Goal: Task Accomplishment & Management: Use online tool/utility

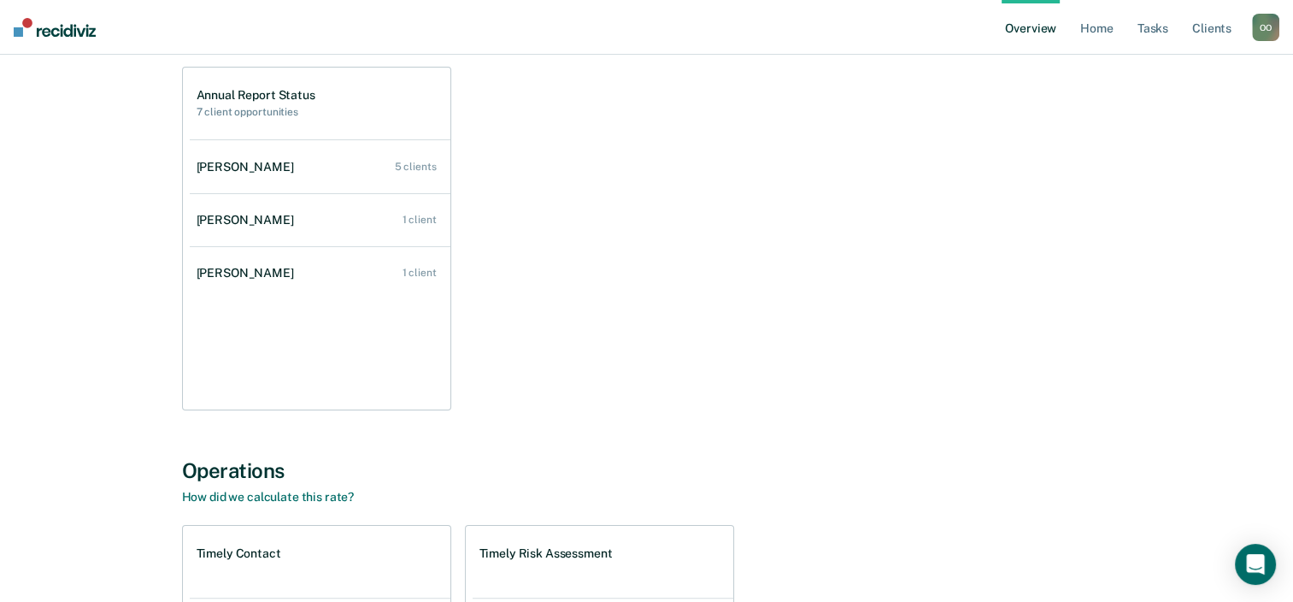
scroll to position [568, 0]
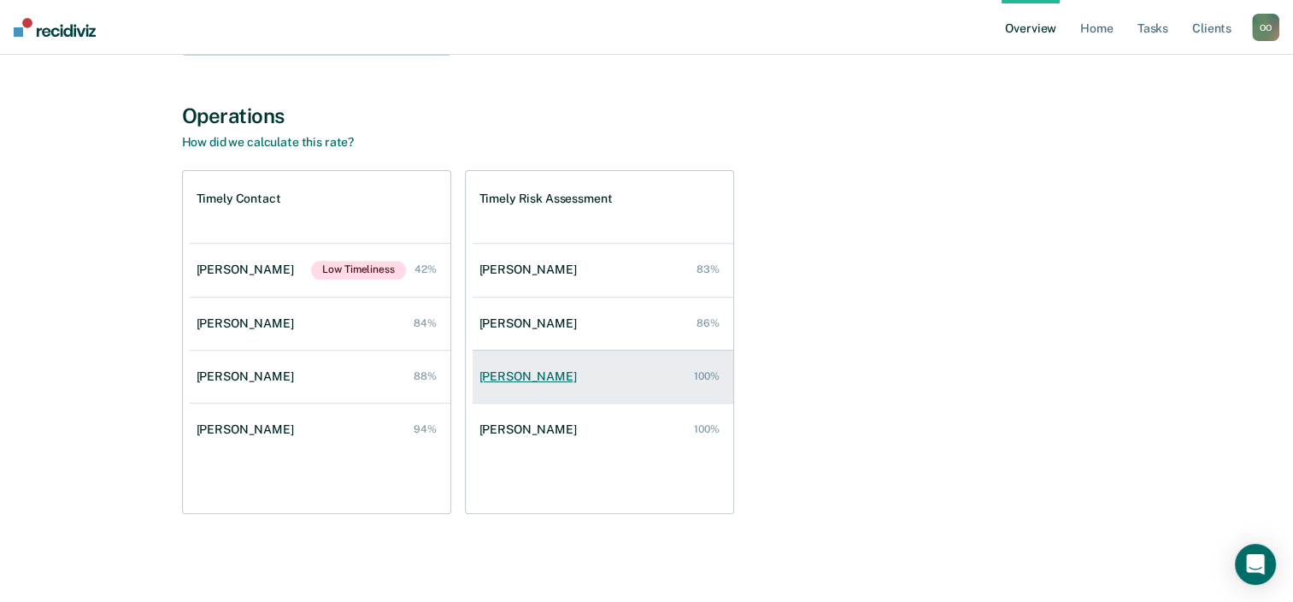
click at [521, 374] on div "[PERSON_NAME]" at bounding box center [532, 376] width 104 height 15
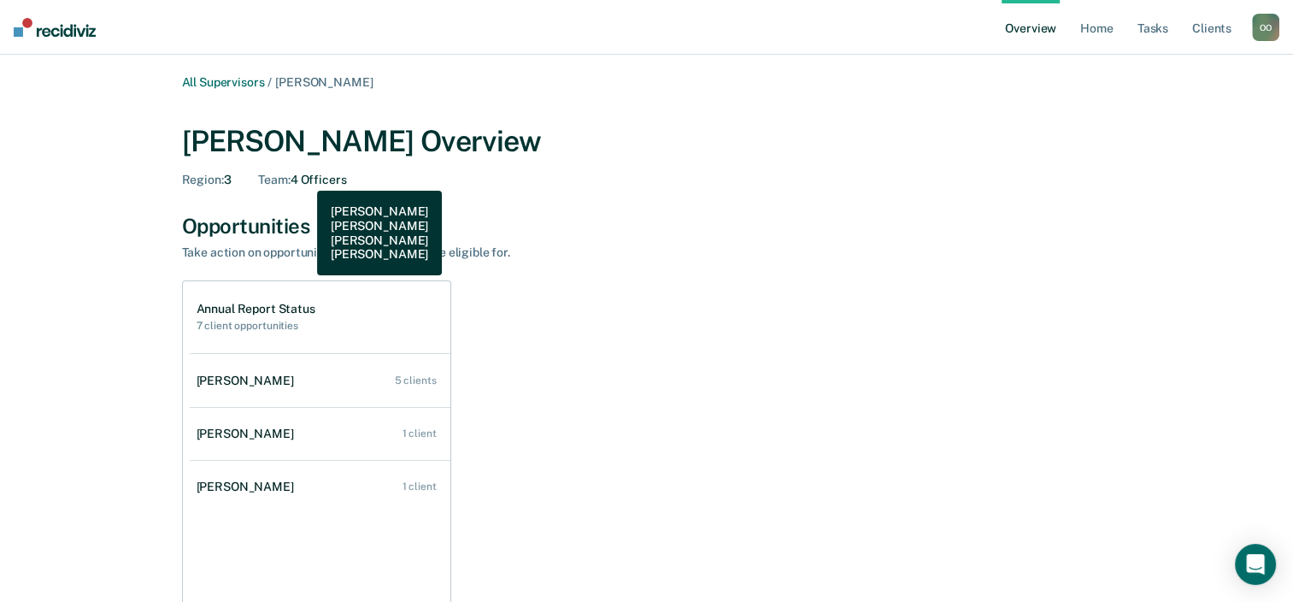
click at [304, 178] on div "Team : 4 Officers" at bounding box center [302, 180] width 88 height 15
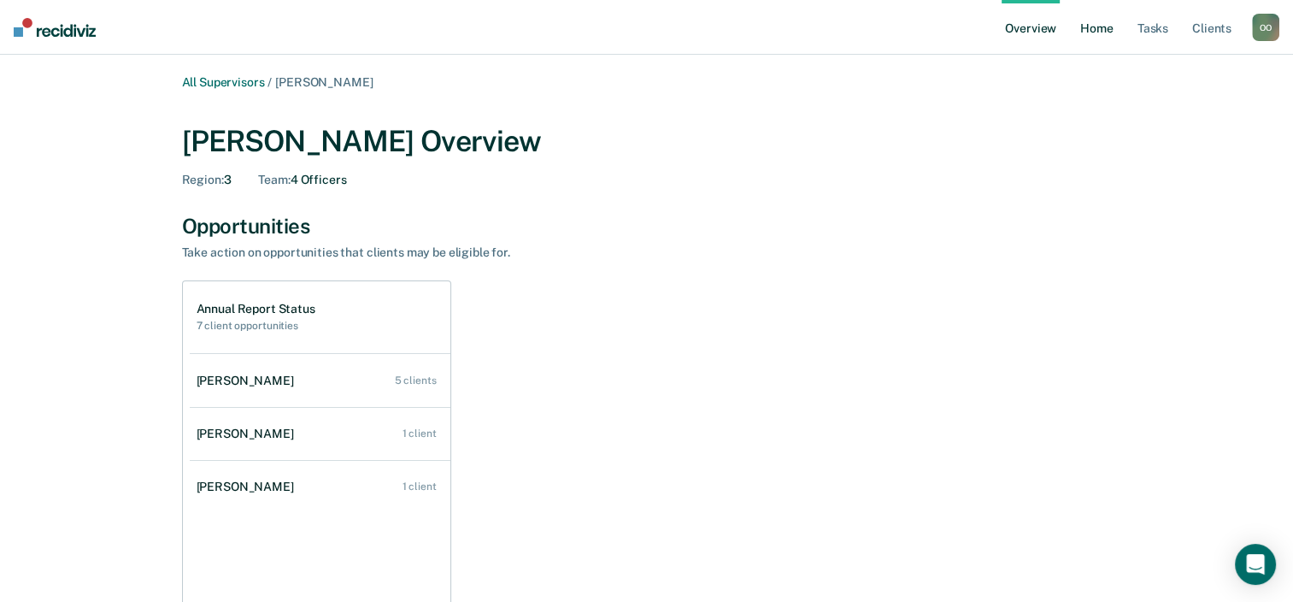
click at [1099, 34] on link "Home" at bounding box center [1096, 27] width 39 height 55
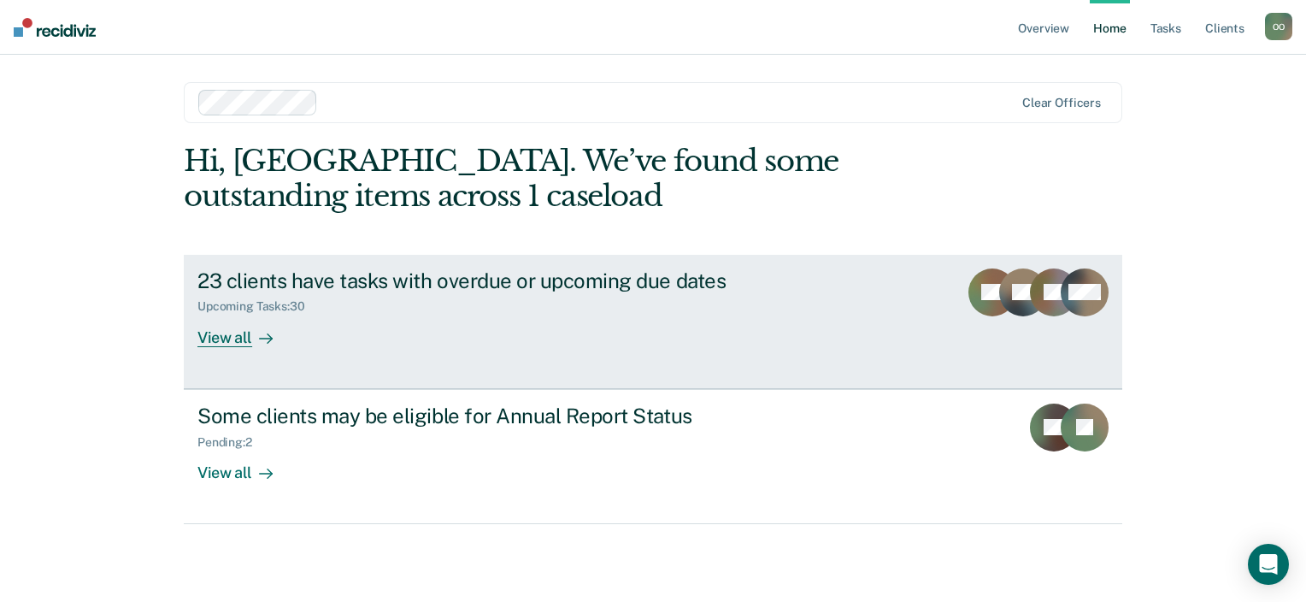
click at [511, 322] on div "23 clients have tasks with overdue or upcoming due dates Upcoming Tasks : 30 Vi…" at bounding box center [517, 307] width 641 height 79
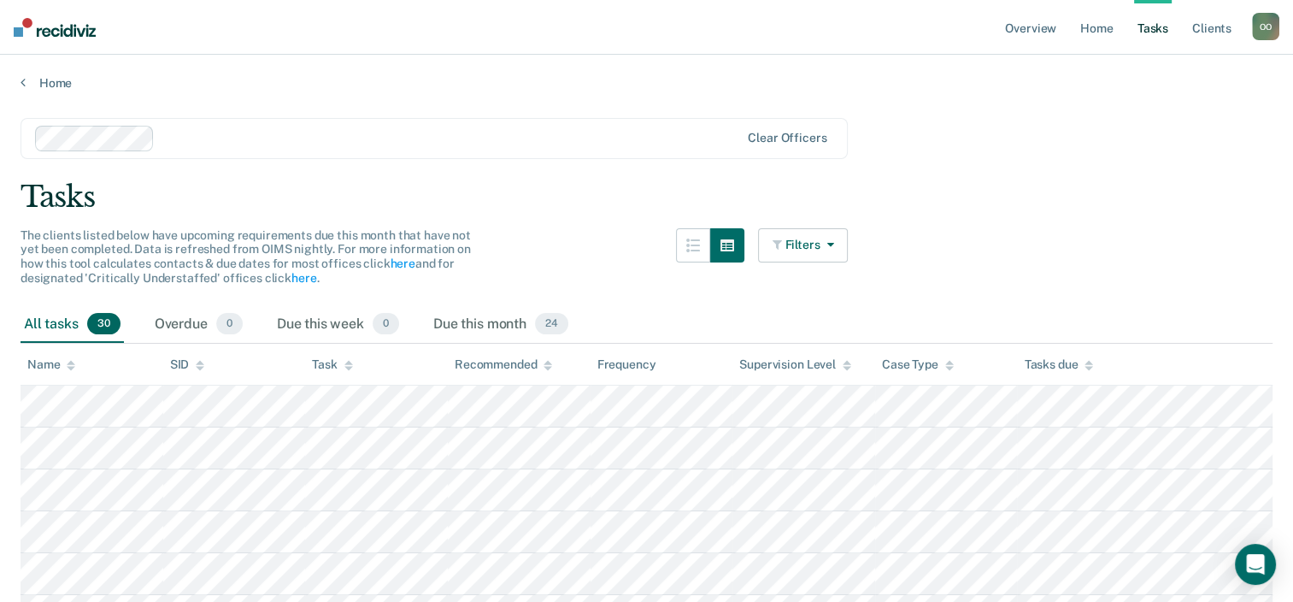
click at [833, 243] on icon "button" at bounding box center [827, 244] width 14 height 12
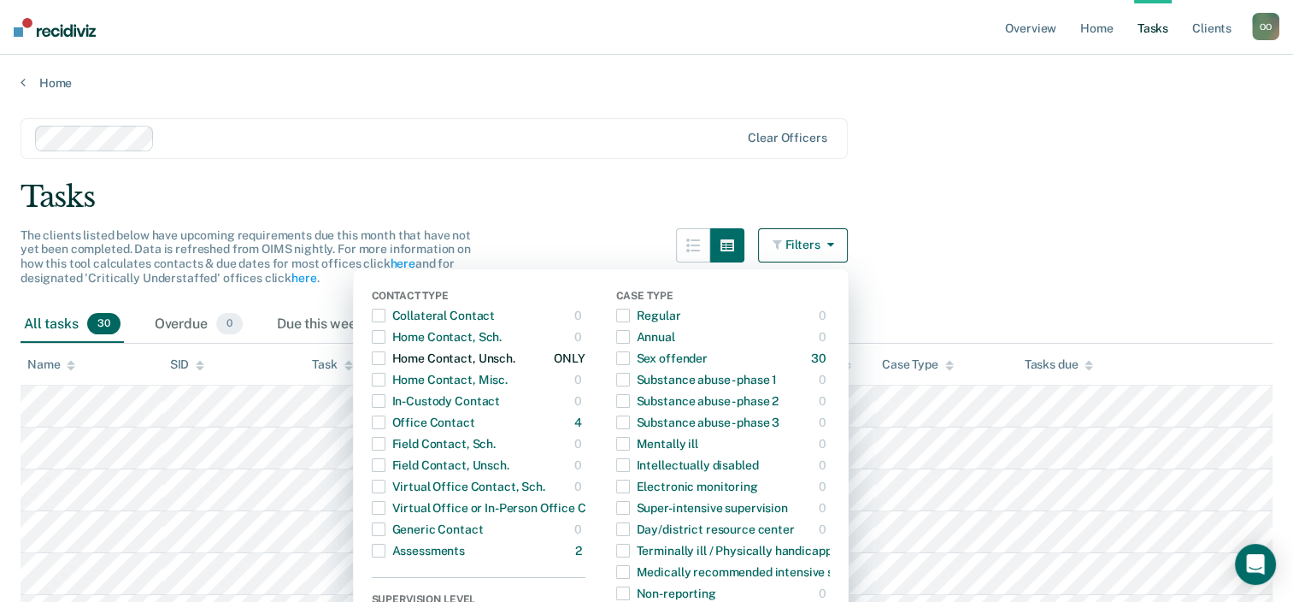
click at [385, 359] on span "button" at bounding box center [379, 358] width 14 height 14
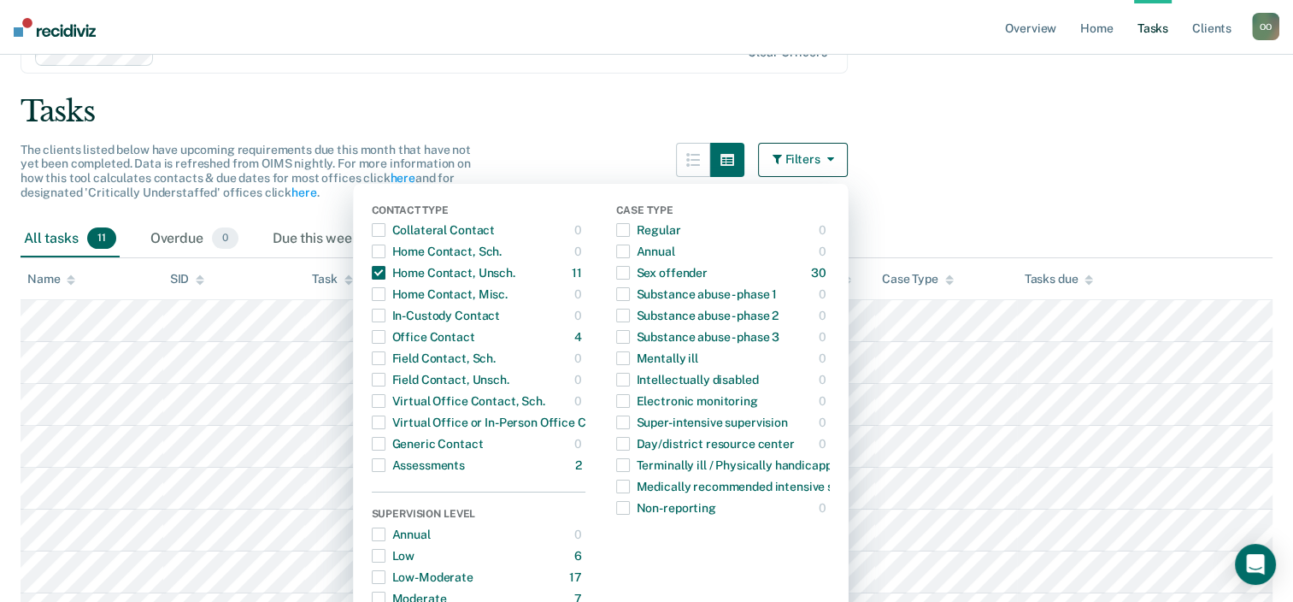
click at [1120, 231] on div "All tasks 11 Overdue 0 Due this week 0 Due this month 11" at bounding box center [647, 240] width 1252 height 38
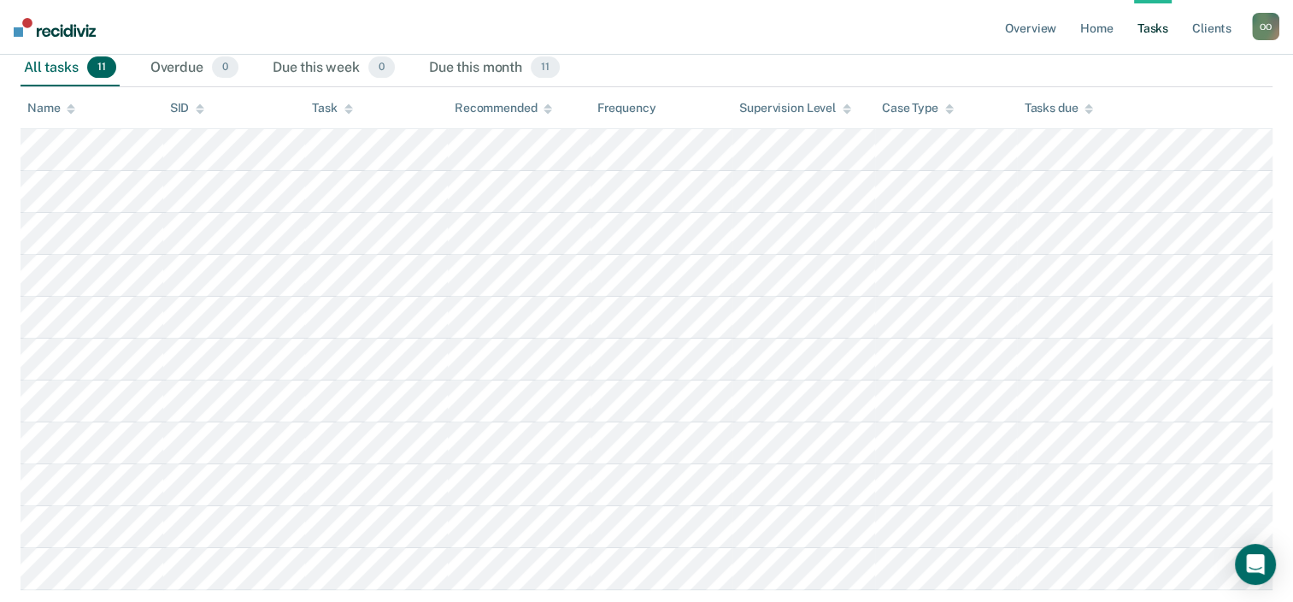
scroll to position [226, 0]
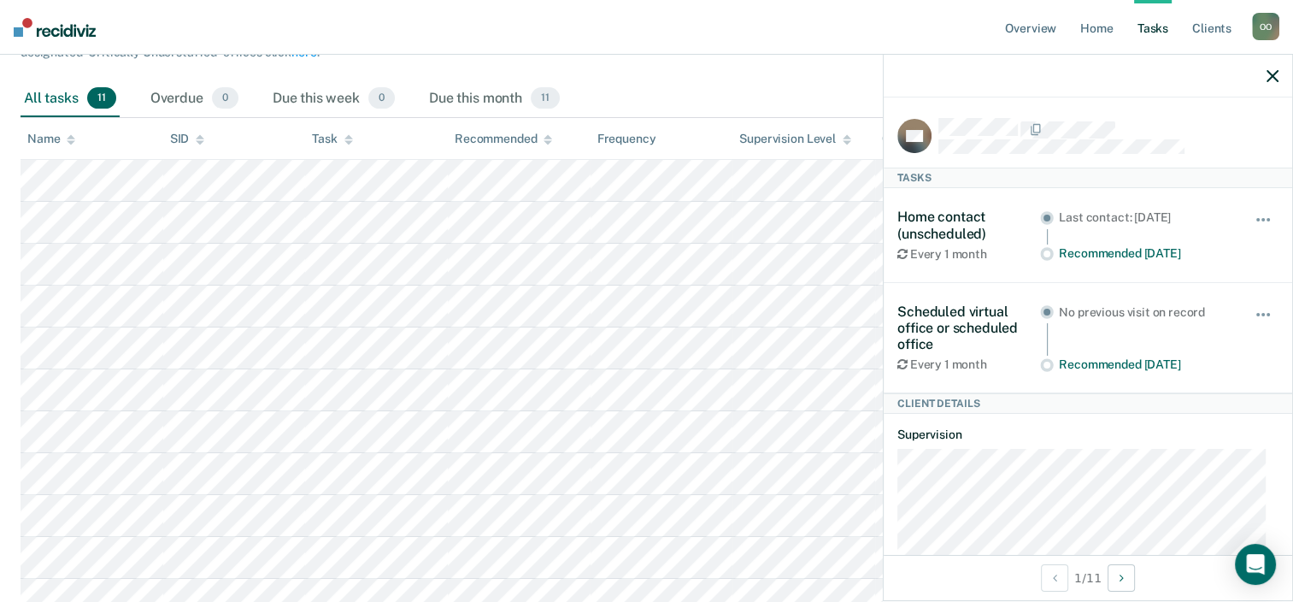
click at [1189, 123] on div at bounding box center [1109, 128] width 340 height 21
click at [1272, 75] on icon "button" at bounding box center [1273, 76] width 12 height 12
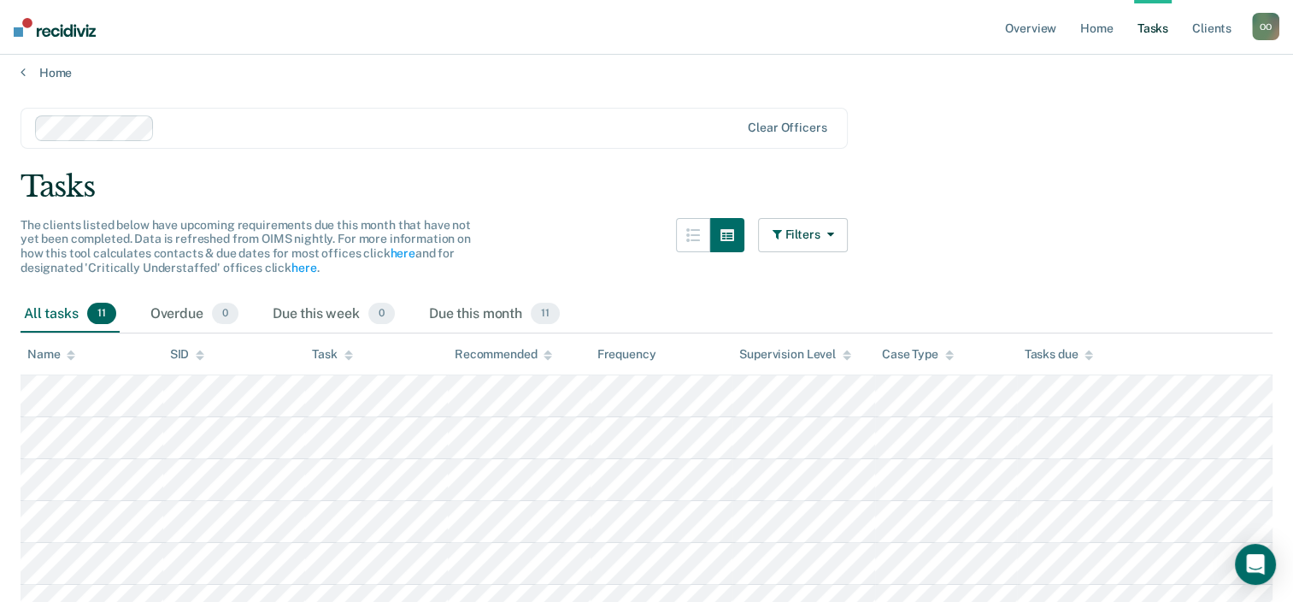
scroll to position [0, 0]
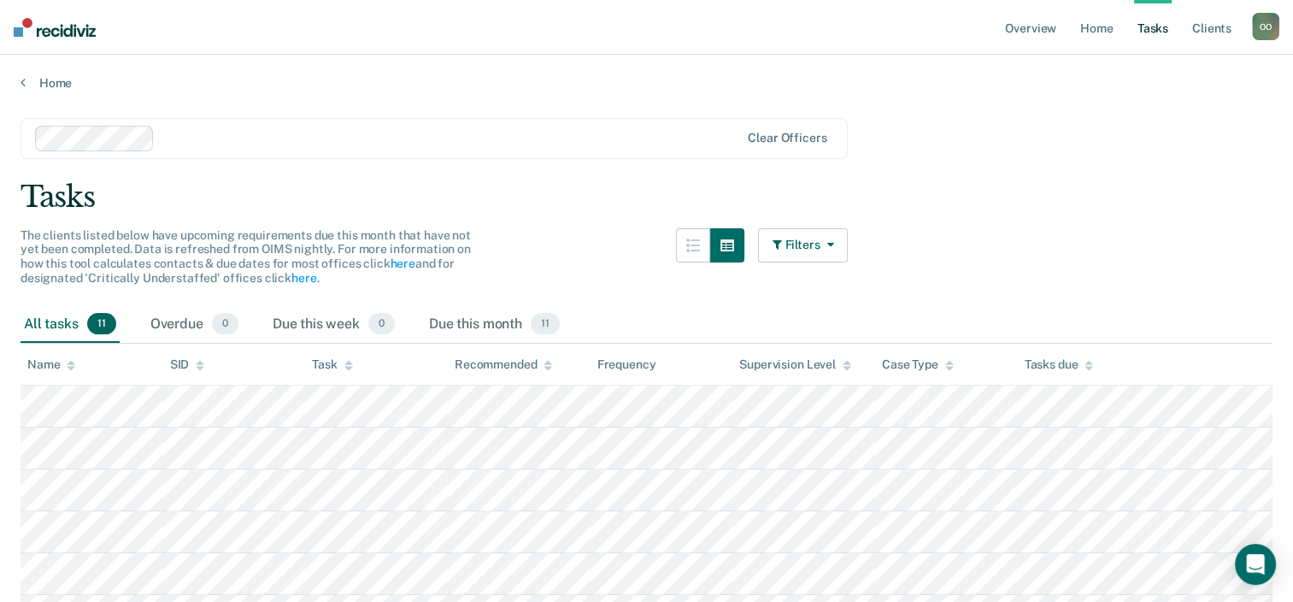
click at [833, 241] on icon "button" at bounding box center [827, 244] width 14 height 12
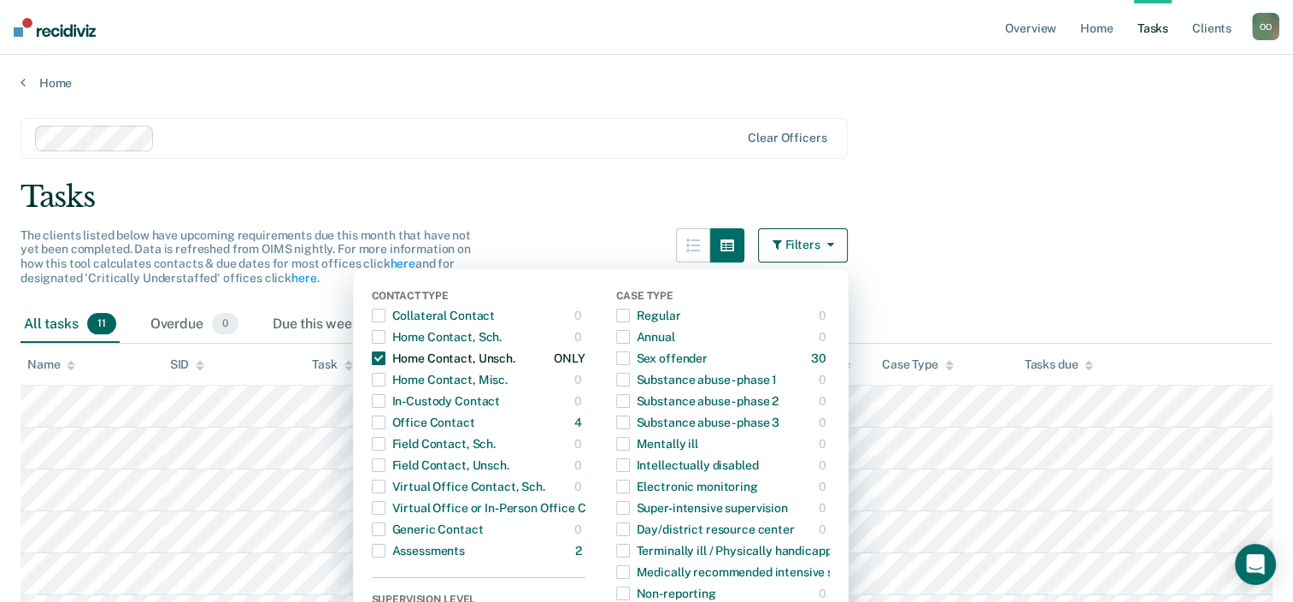
click at [385, 357] on span "button" at bounding box center [379, 358] width 14 height 14
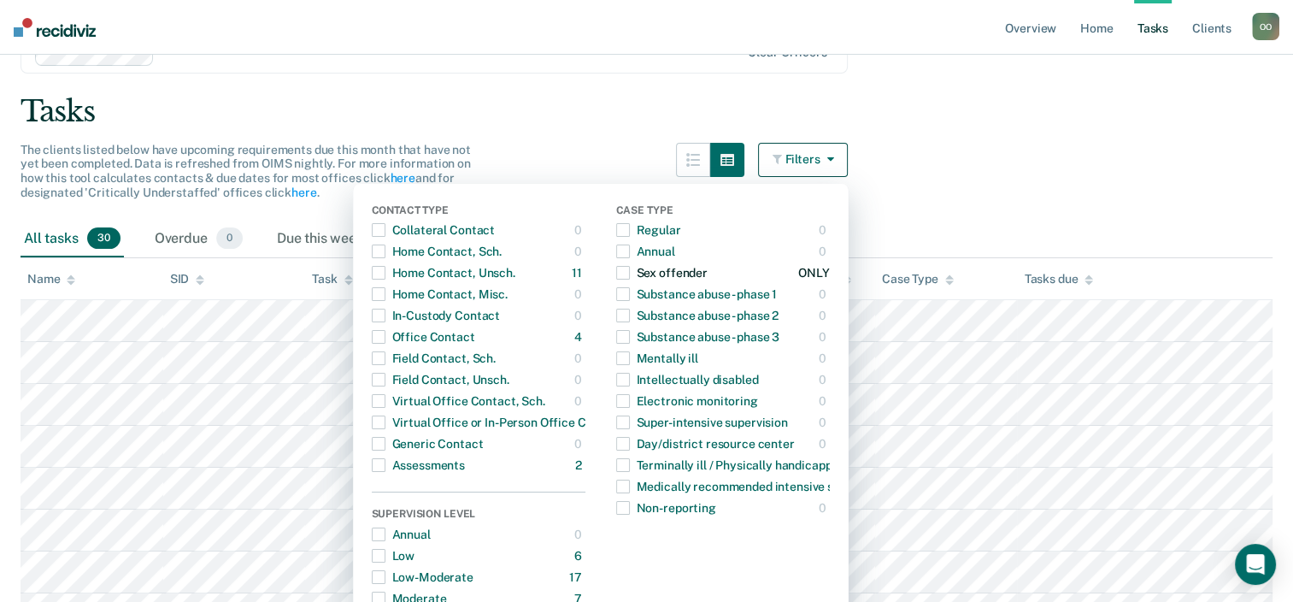
click at [630, 274] on span "button" at bounding box center [623, 273] width 14 height 14
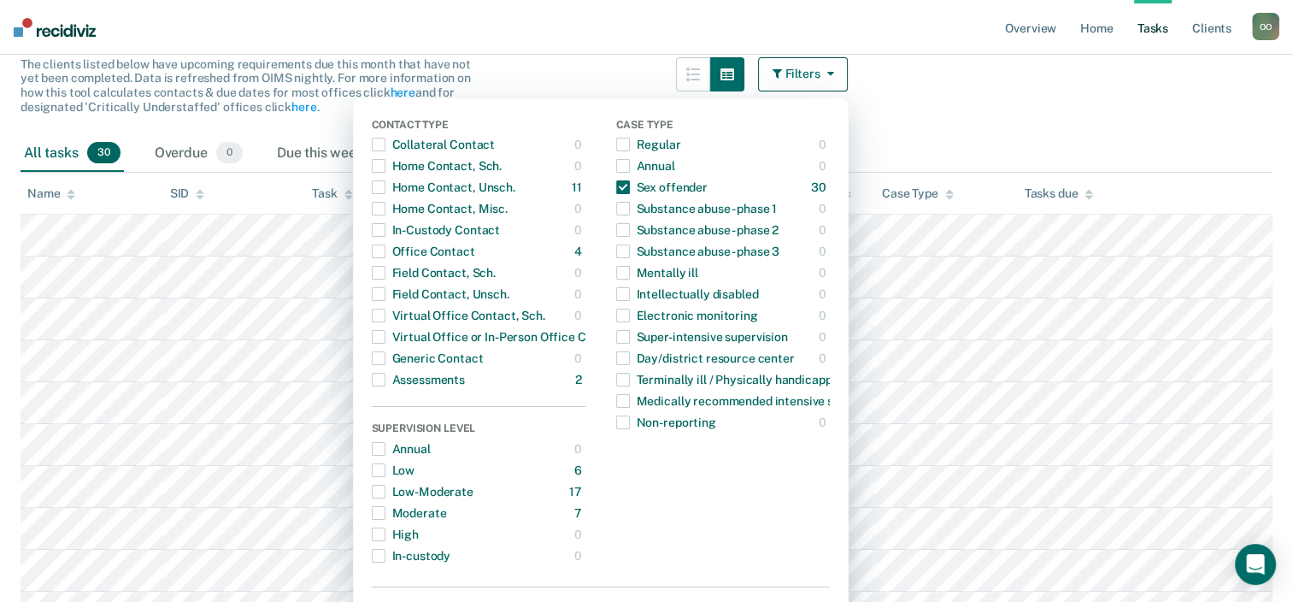
click at [1021, 156] on div "All tasks 30 Overdue 0 Due this week 0 Due this month 24" at bounding box center [647, 154] width 1252 height 38
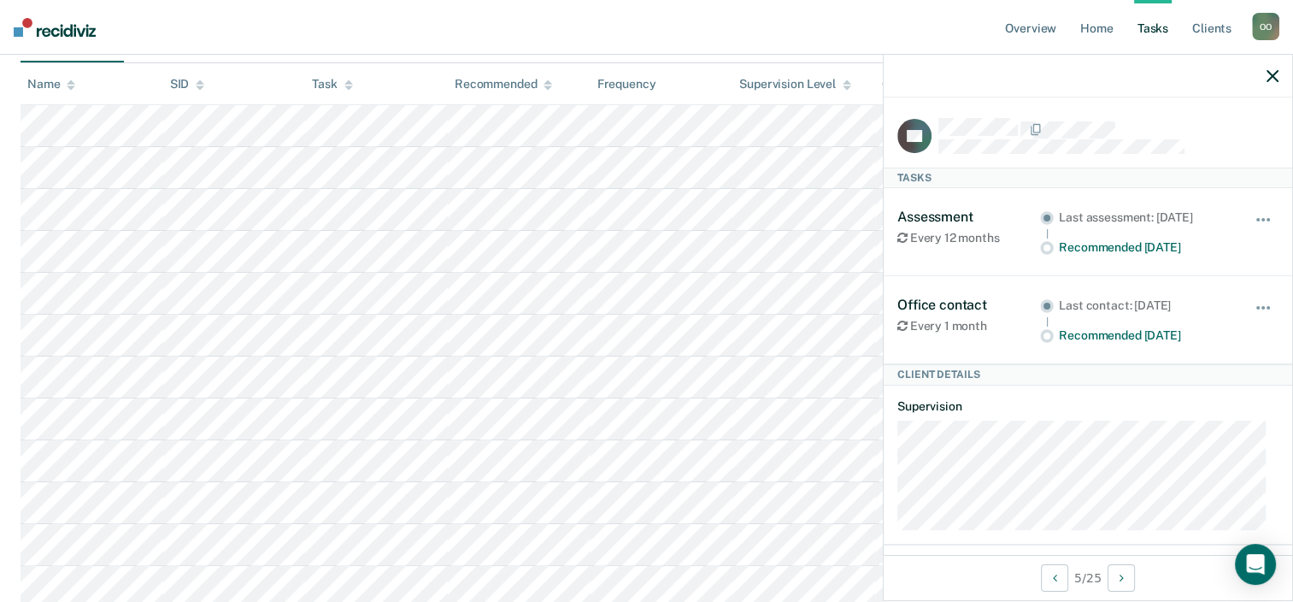
scroll to position [0, 0]
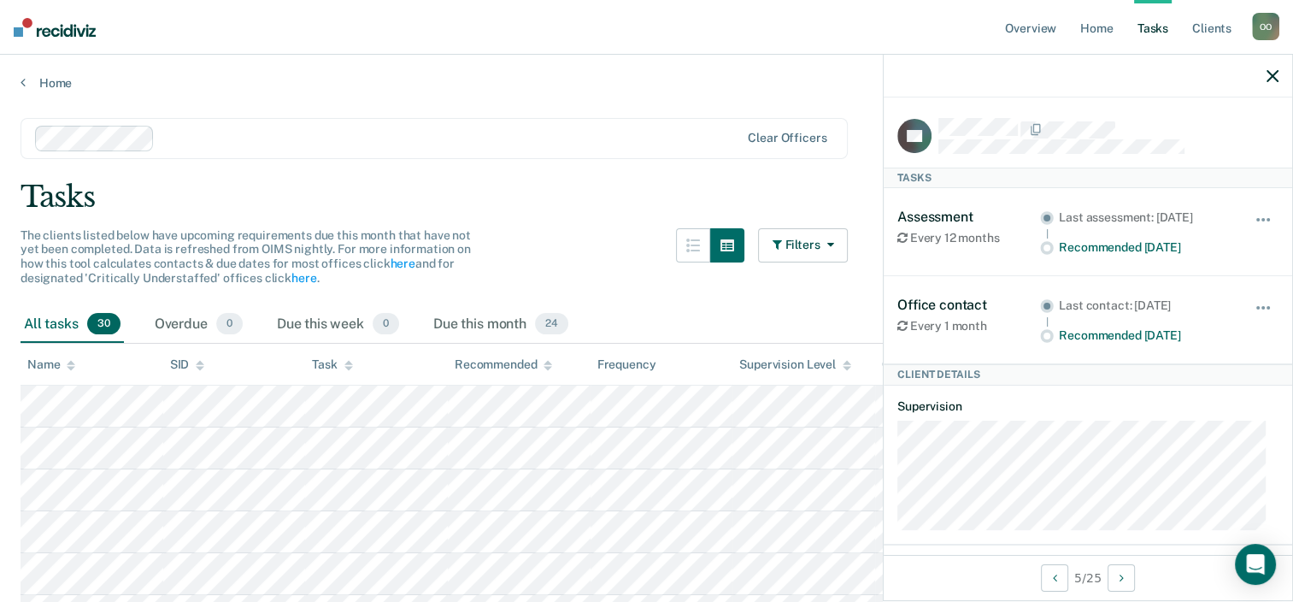
click at [1269, 79] on icon "button" at bounding box center [1273, 76] width 12 height 12
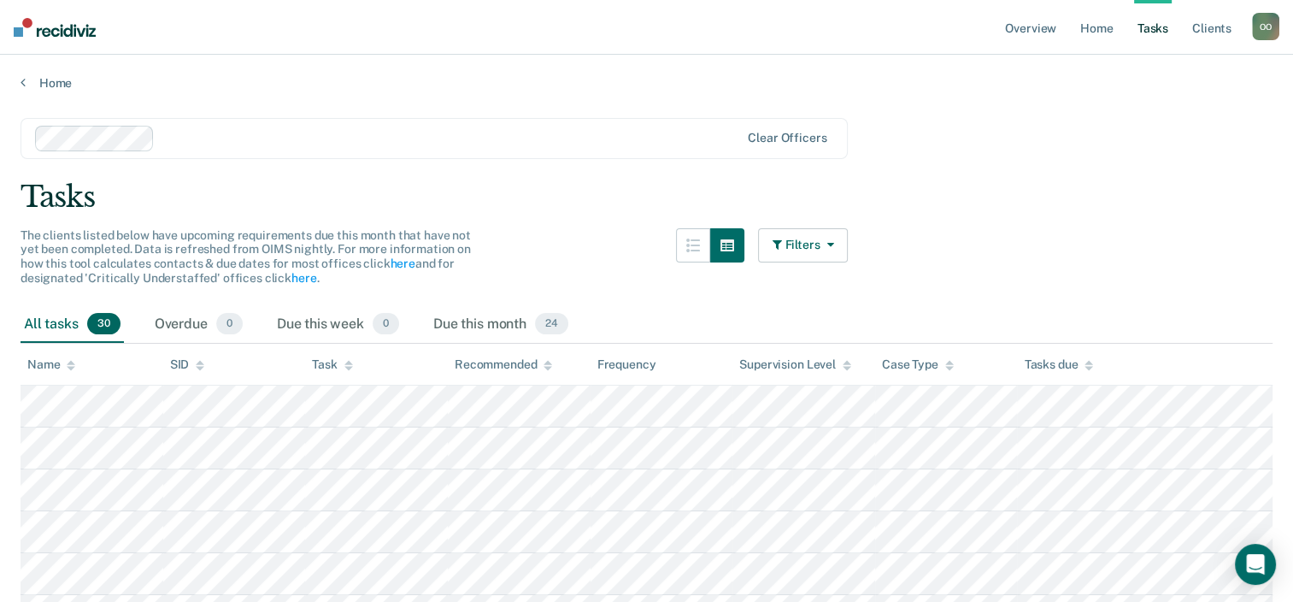
click at [833, 245] on icon "button" at bounding box center [827, 244] width 14 height 12
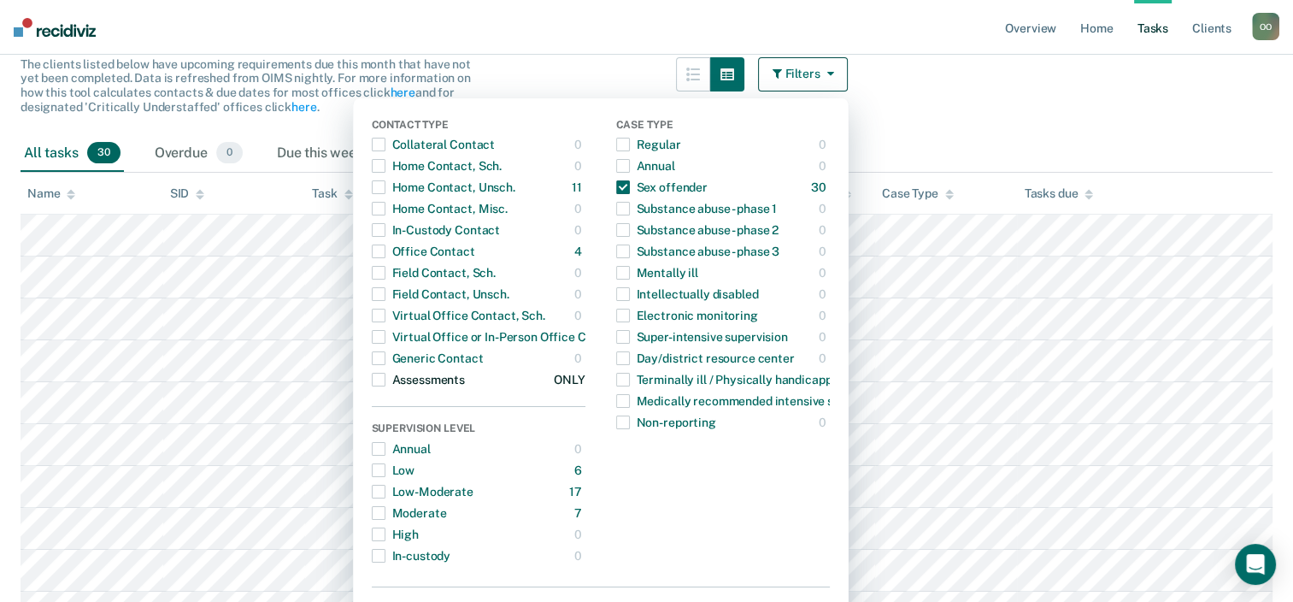
scroll to position [85, 0]
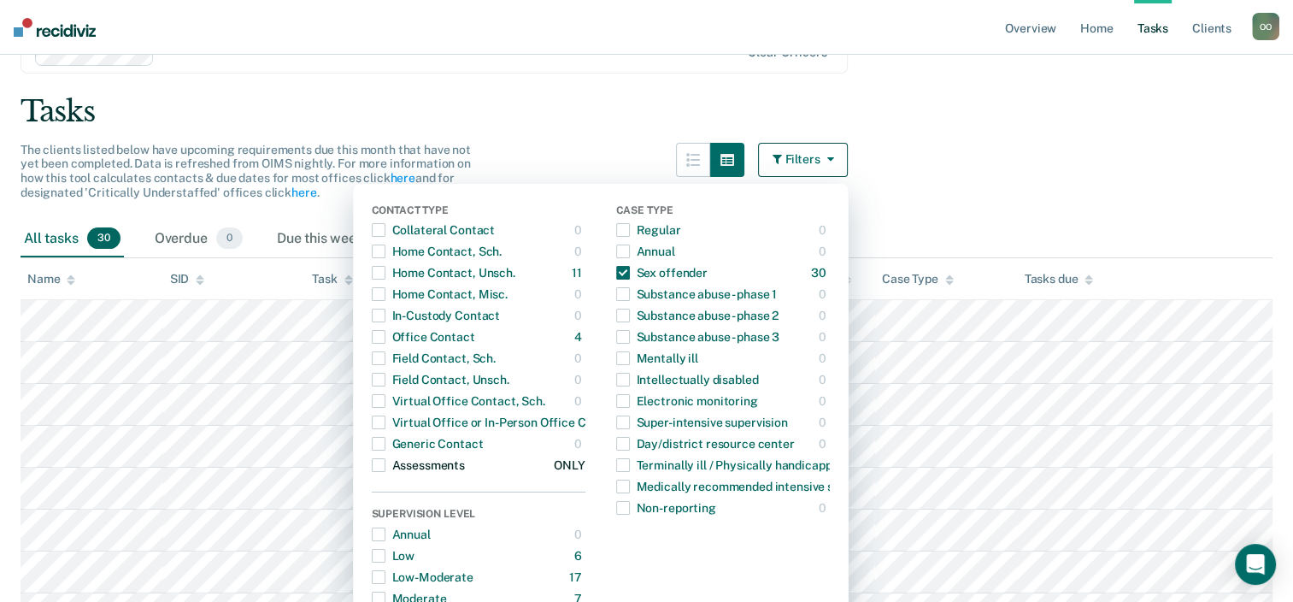
click at [385, 462] on span "button" at bounding box center [379, 465] width 14 height 14
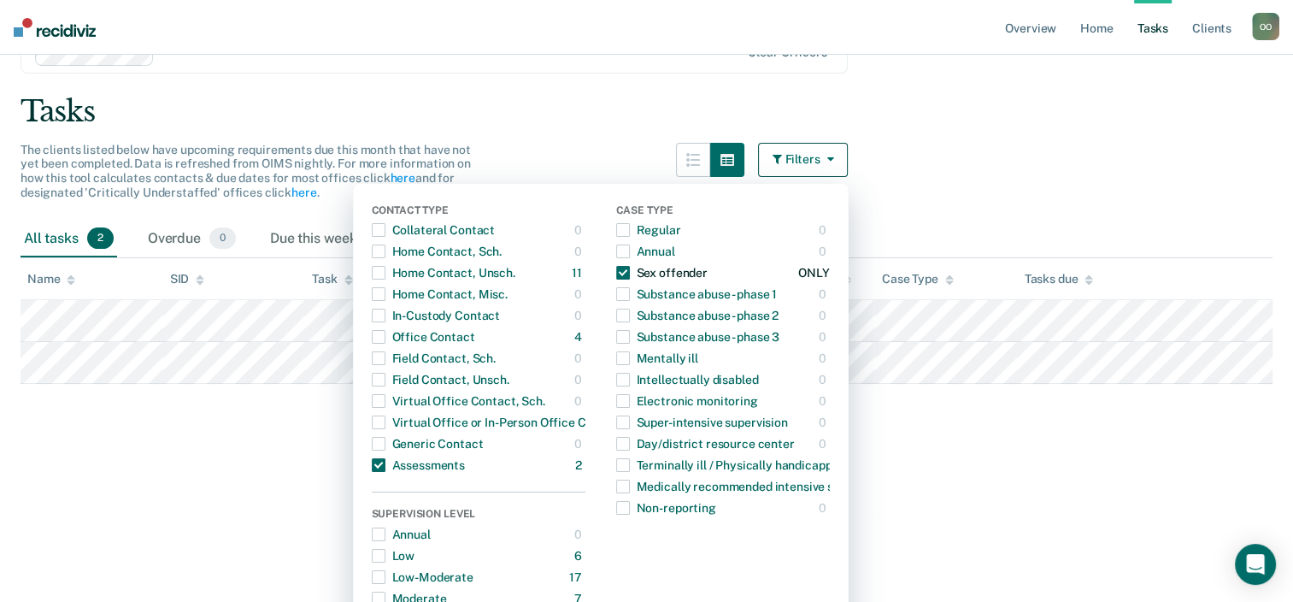
click at [630, 267] on span "button" at bounding box center [623, 273] width 14 height 14
click at [385, 465] on span "button" at bounding box center [379, 465] width 14 height 14
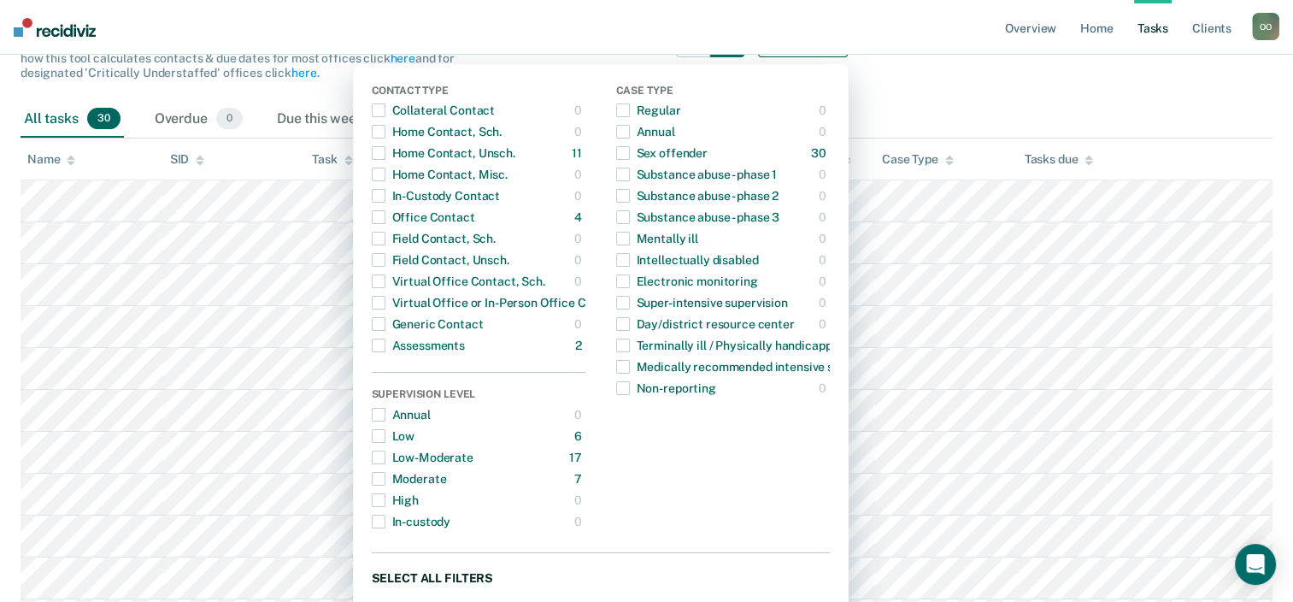
scroll to position [0, 0]
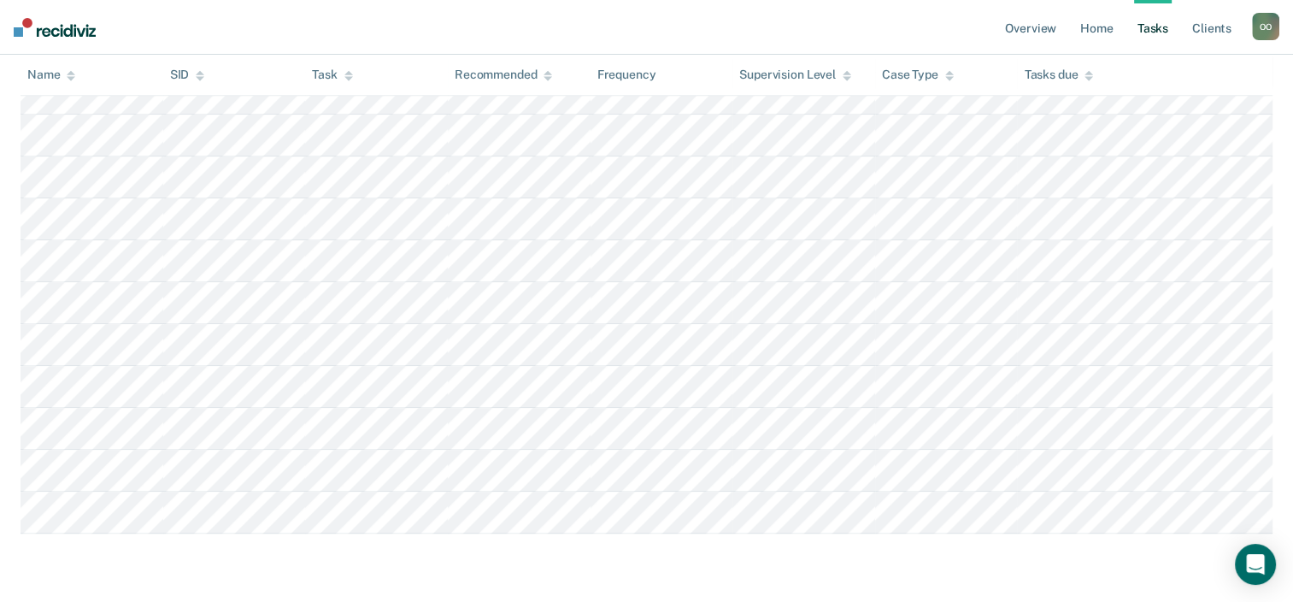
scroll to position [1221, 0]
